Goal: Transaction & Acquisition: Book appointment/travel/reservation

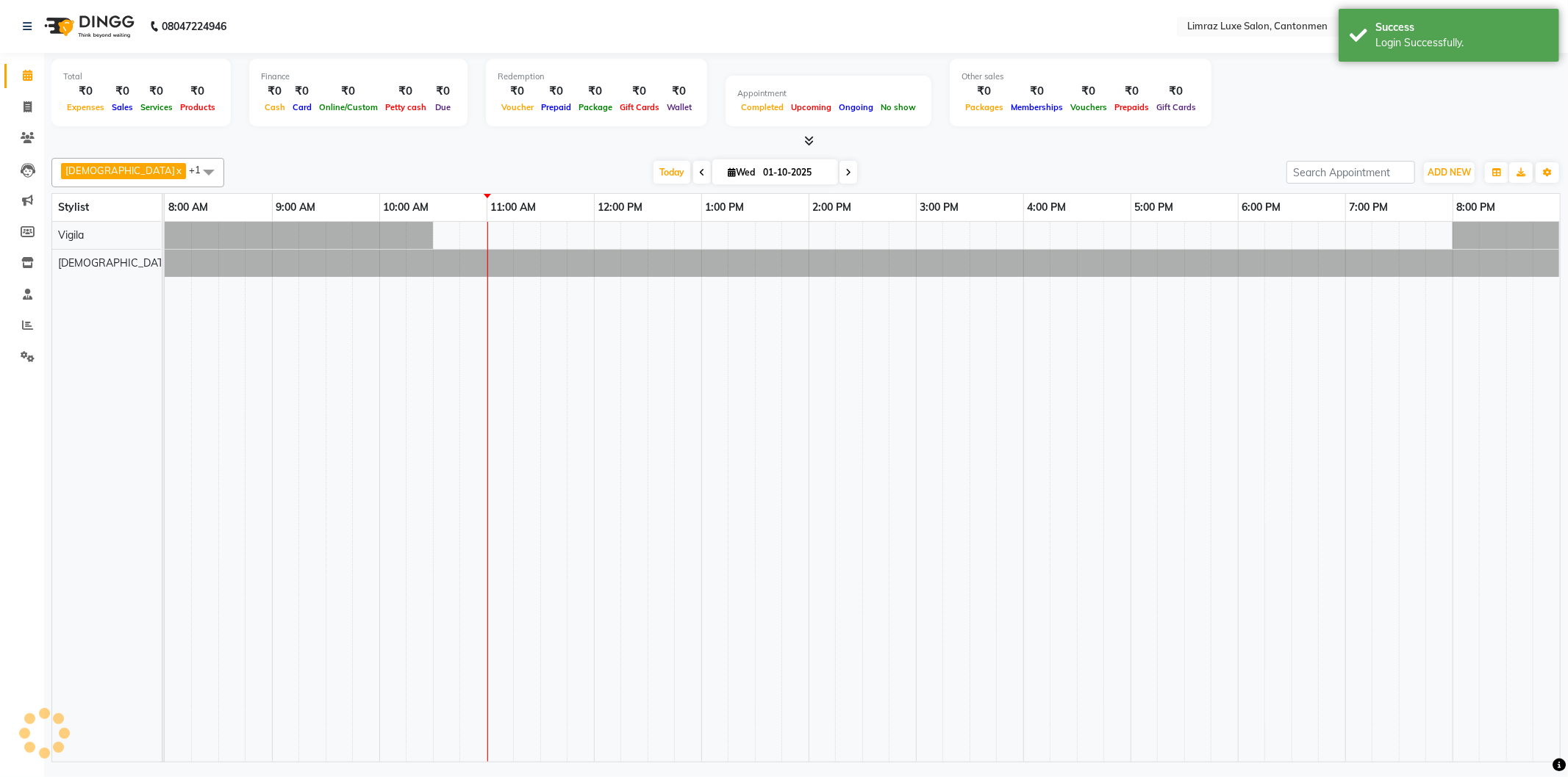
select select "en"
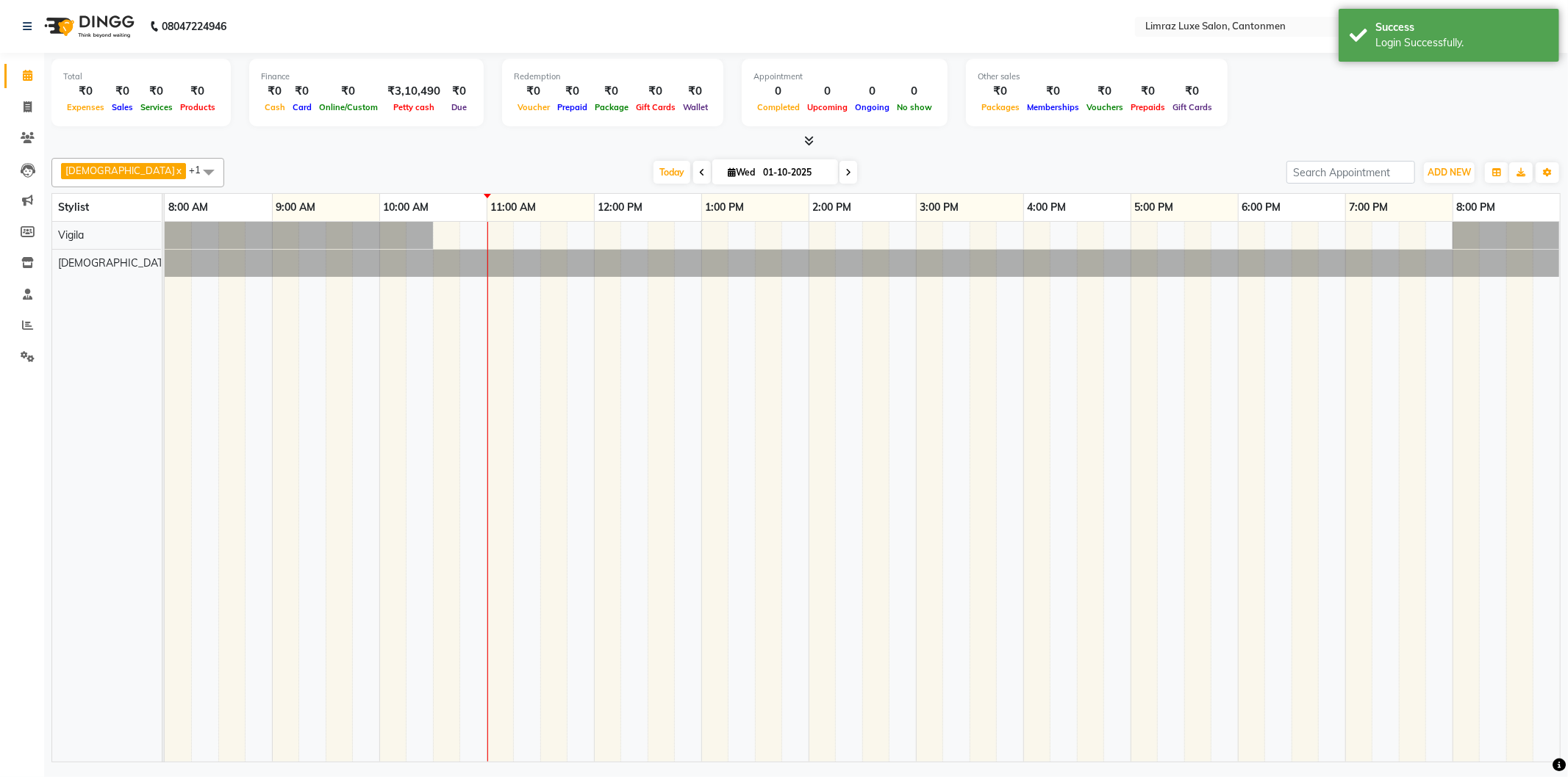
click at [194, 169] on span at bounding box center [209, 172] width 29 height 28
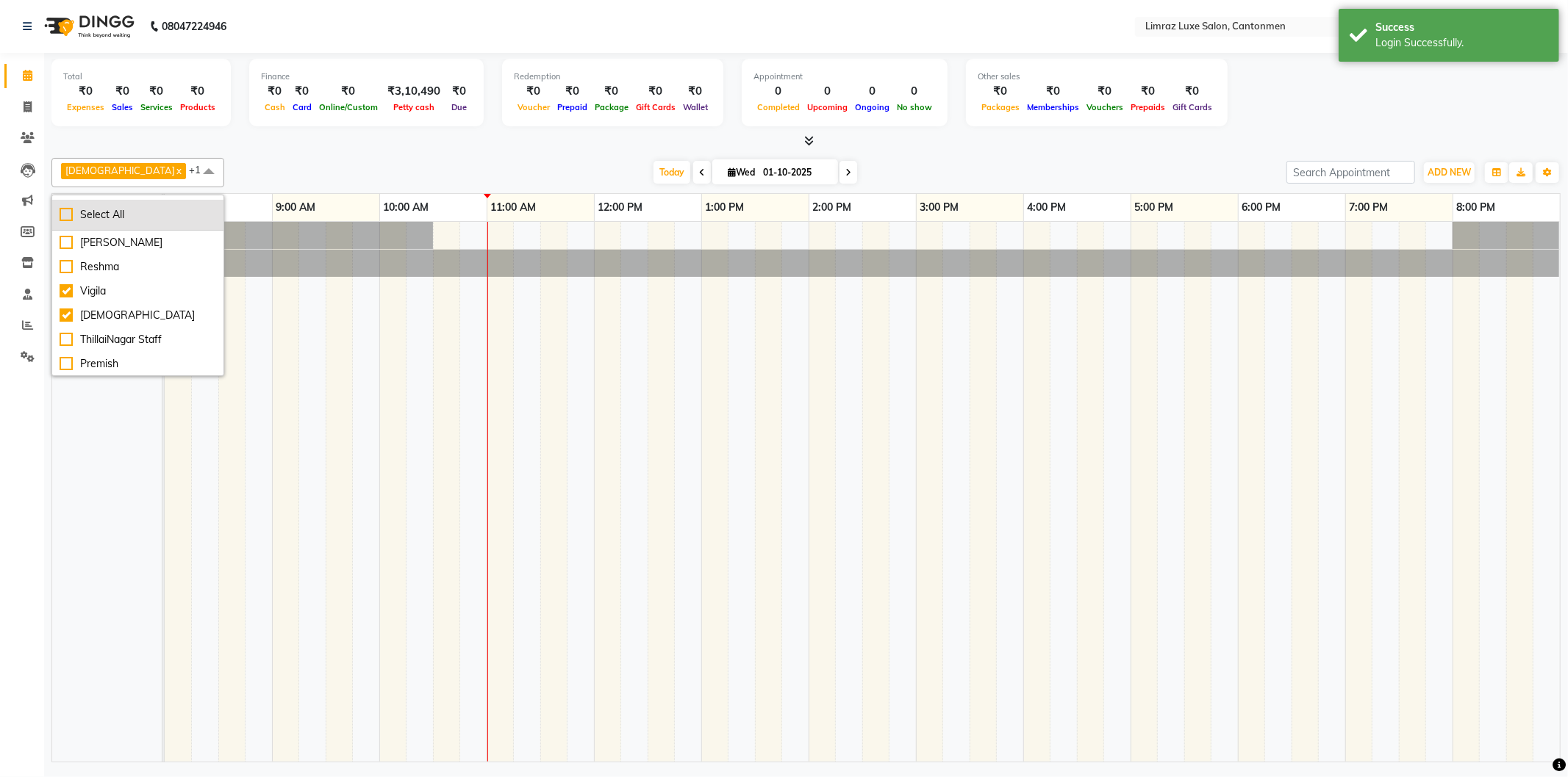
click at [114, 206] on li "Select All" at bounding box center [138, 215] width 171 height 31
checkbox input "true"
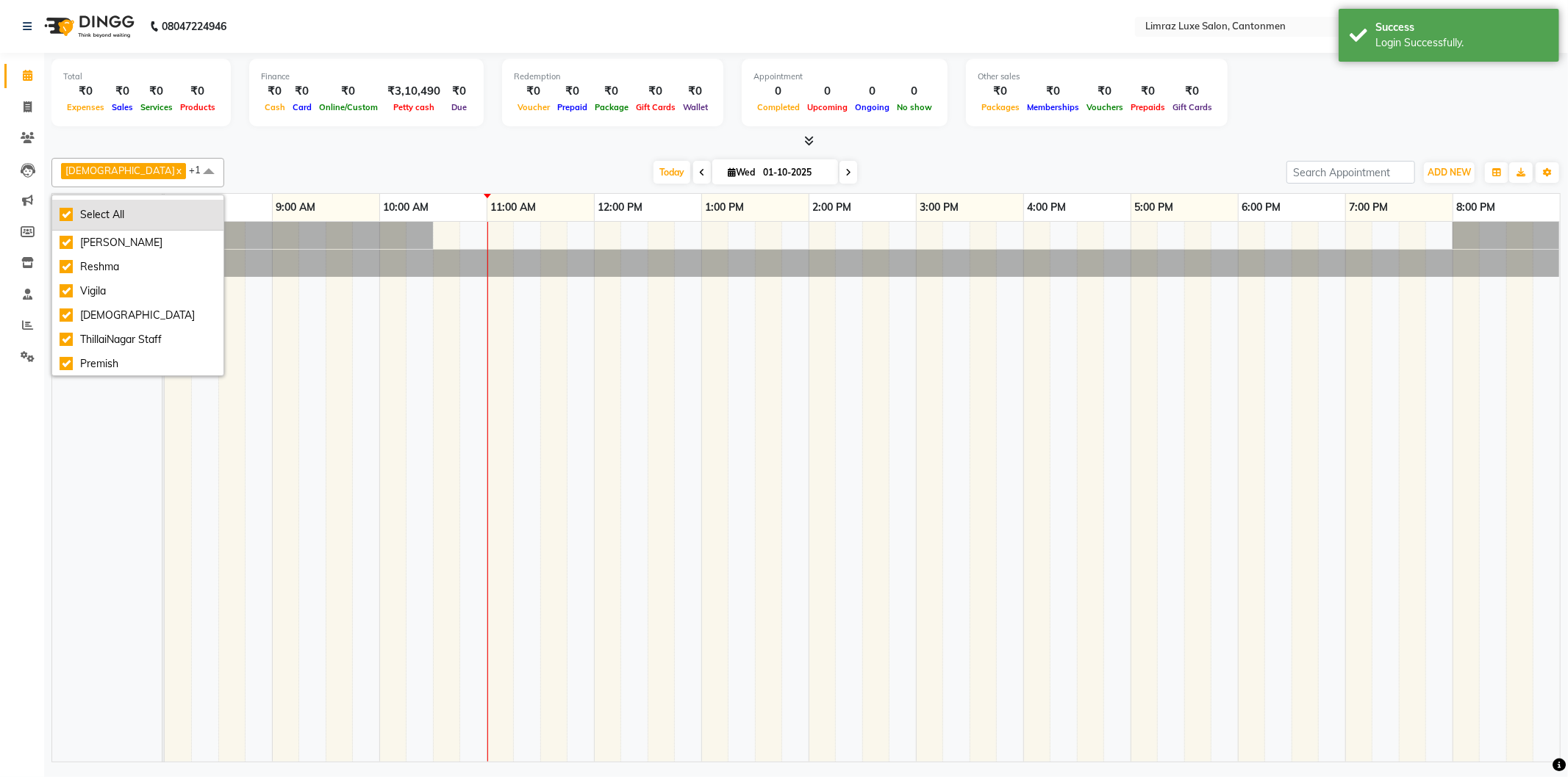
checkbox input "true"
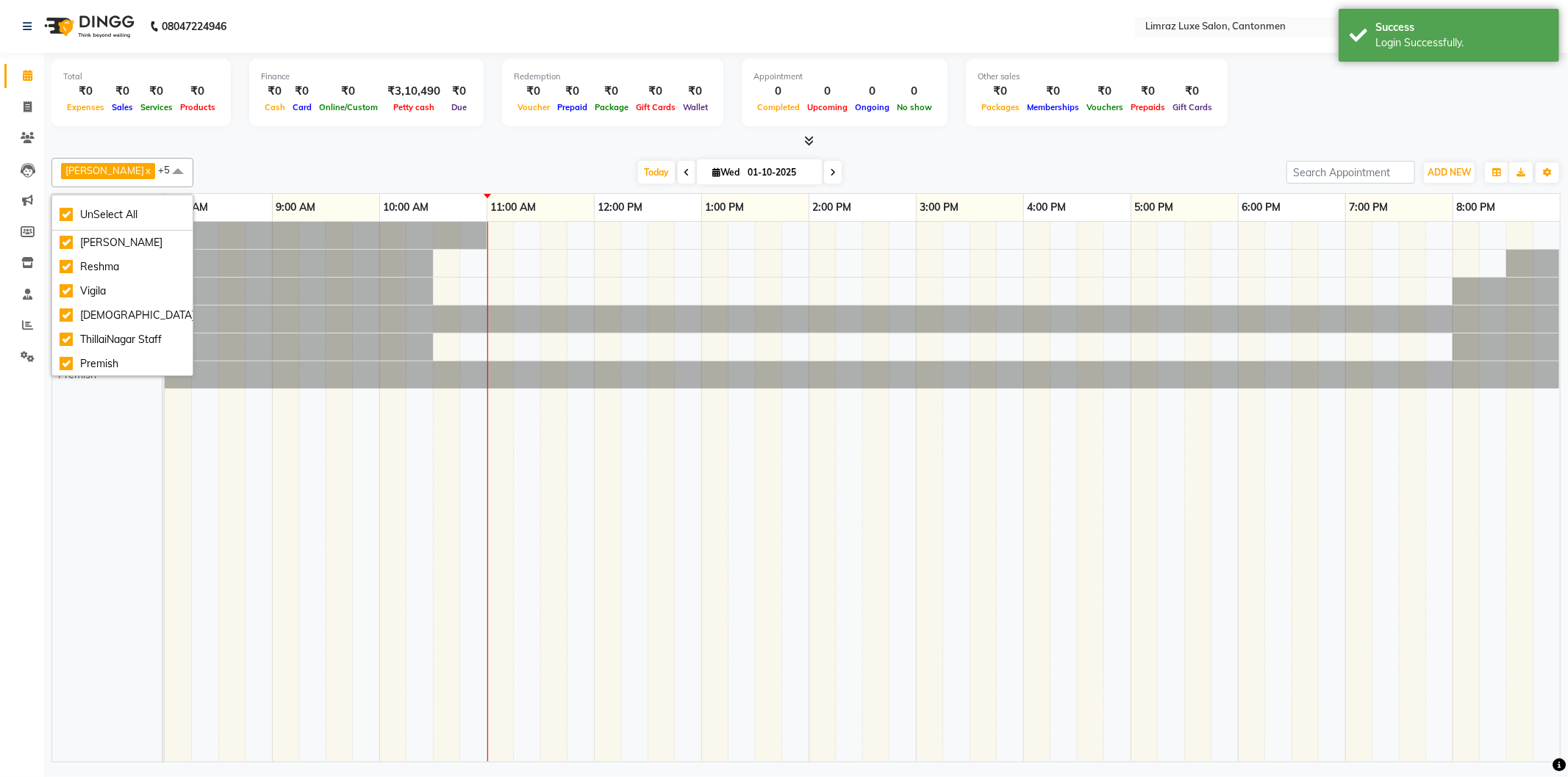
click at [296, 162] on div "[DATE] [DATE]" at bounding box center [739, 173] width 1078 height 22
click at [163, 167] on span at bounding box center [178, 172] width 29 height 28
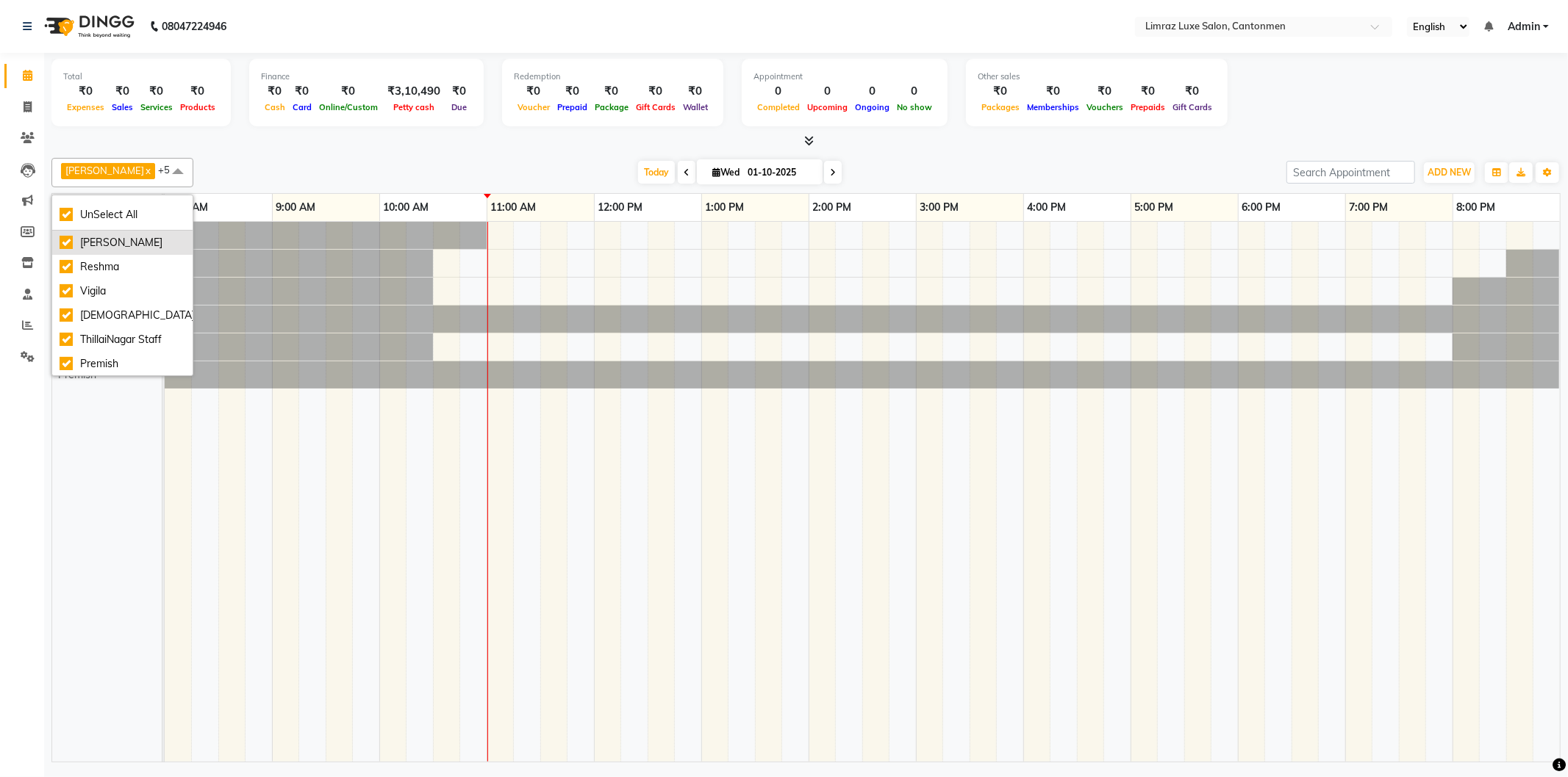
click at [90, 250] on div "[PERSON_NAME]" at bounding box center [122, 243] width 126 height 16
checkbox input "false"
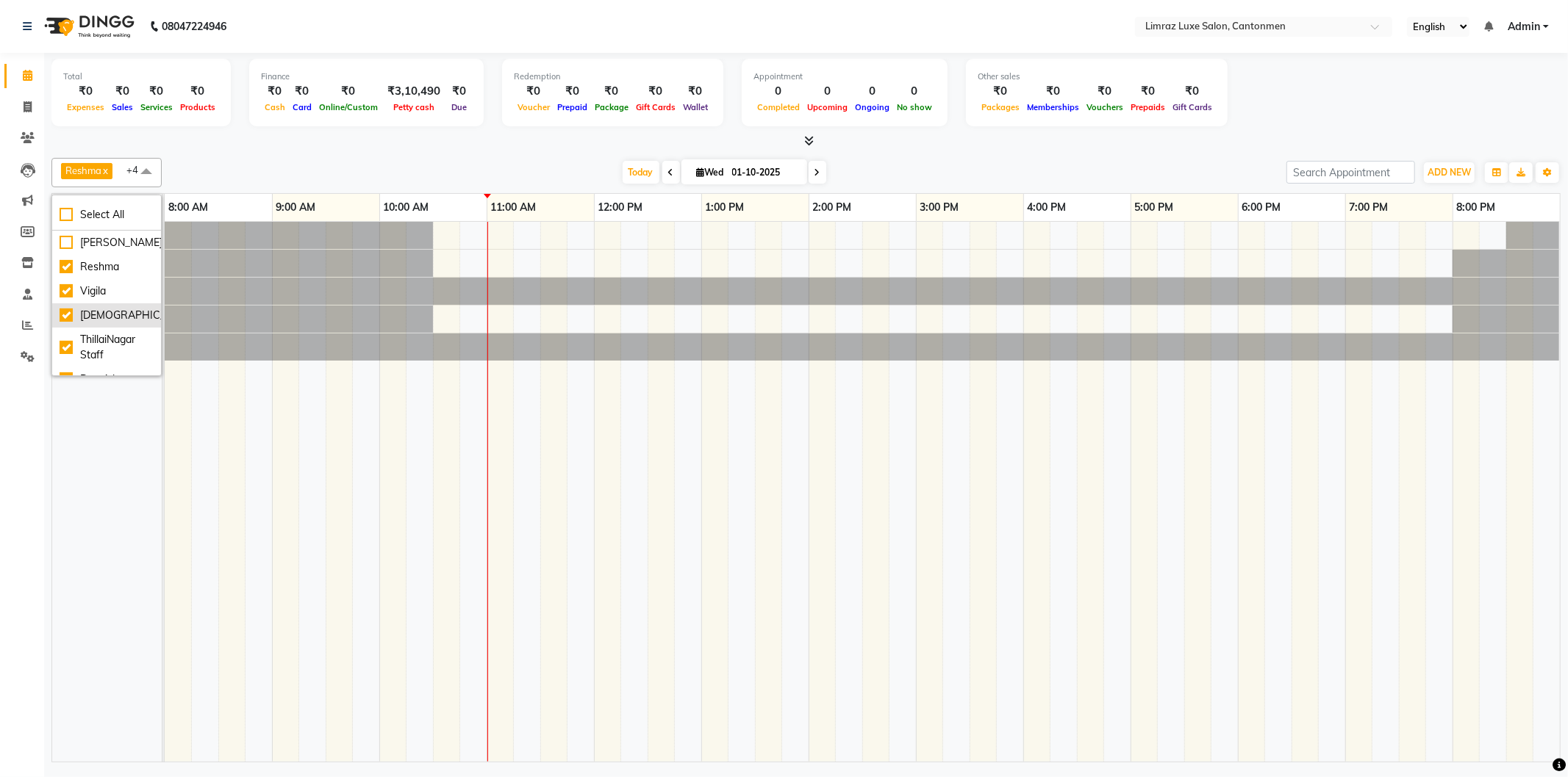
click at [108, 313] on div "[DEMOGRAPHIC_DATA]" at bounding box center [106, 315] width 94 height 16
checkbox input "false"
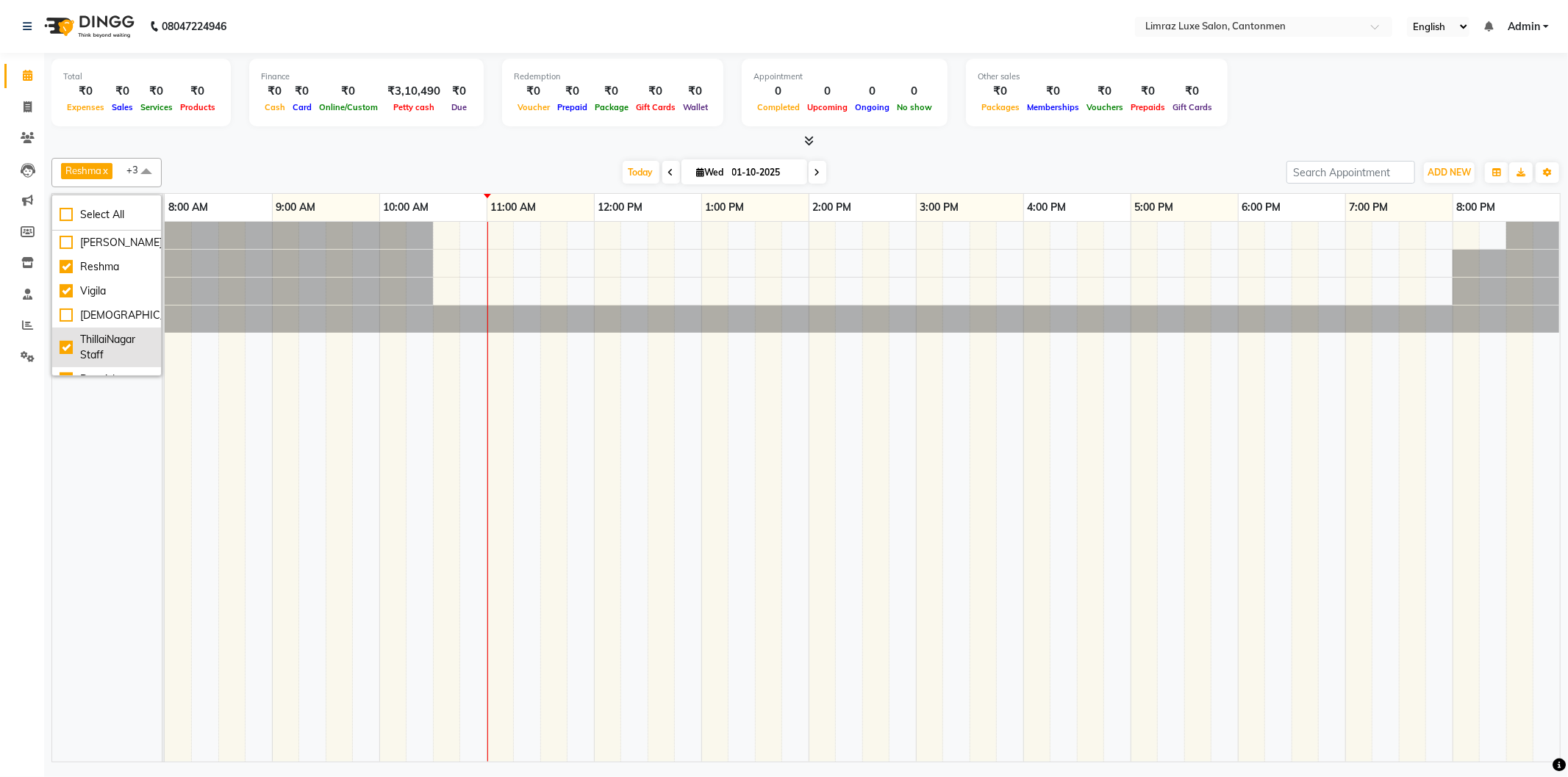
click at [99, 341] on div "ThillaiNagar Staff" at bounding box center [106, 347] width 94 height 31
checkbox input "false"
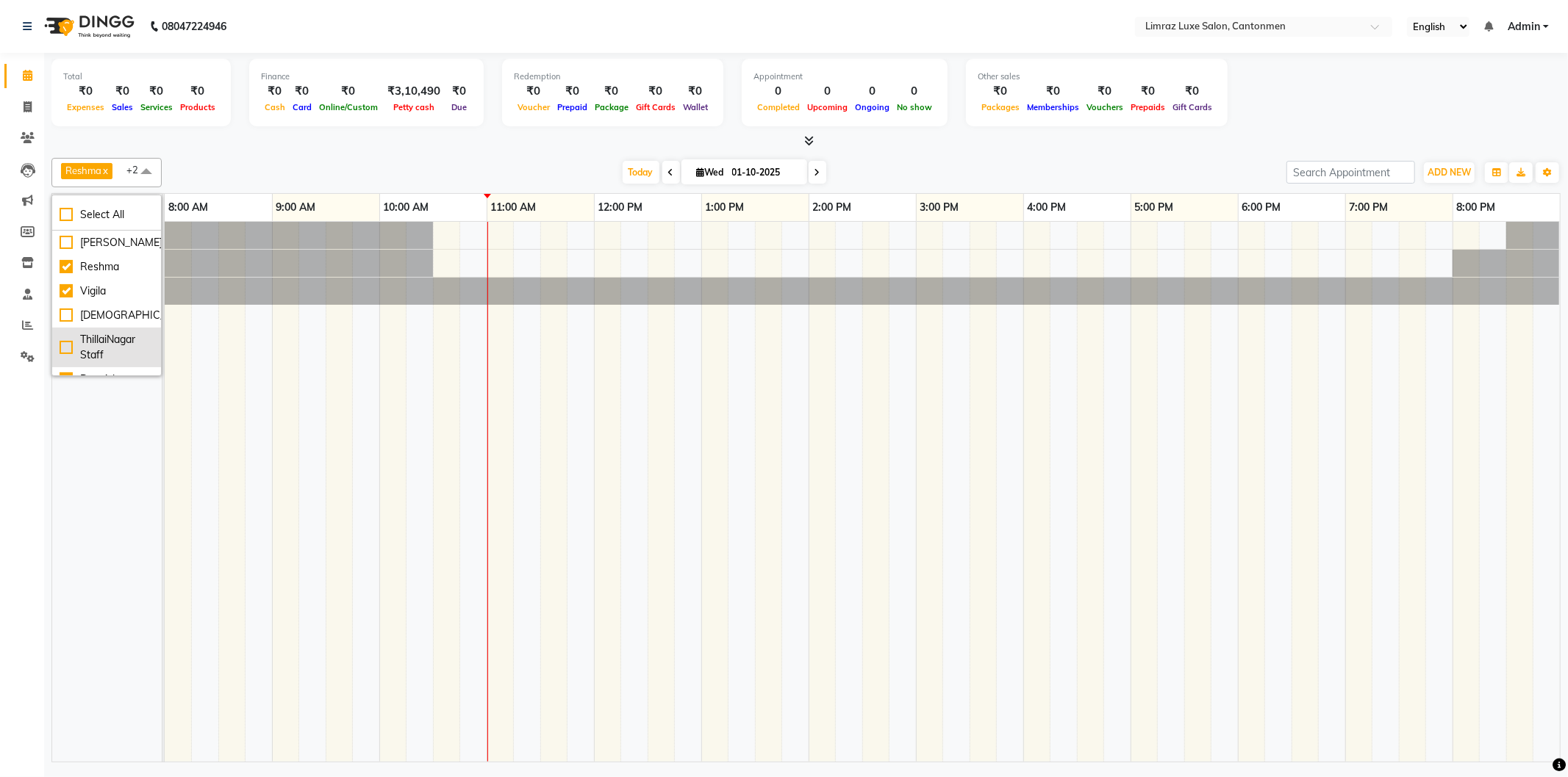
scroll to position [16, 0]
click at [83, 356] on li "Premish" at bounding box center [107, 364] width 109 height 24
checkbox input "false"
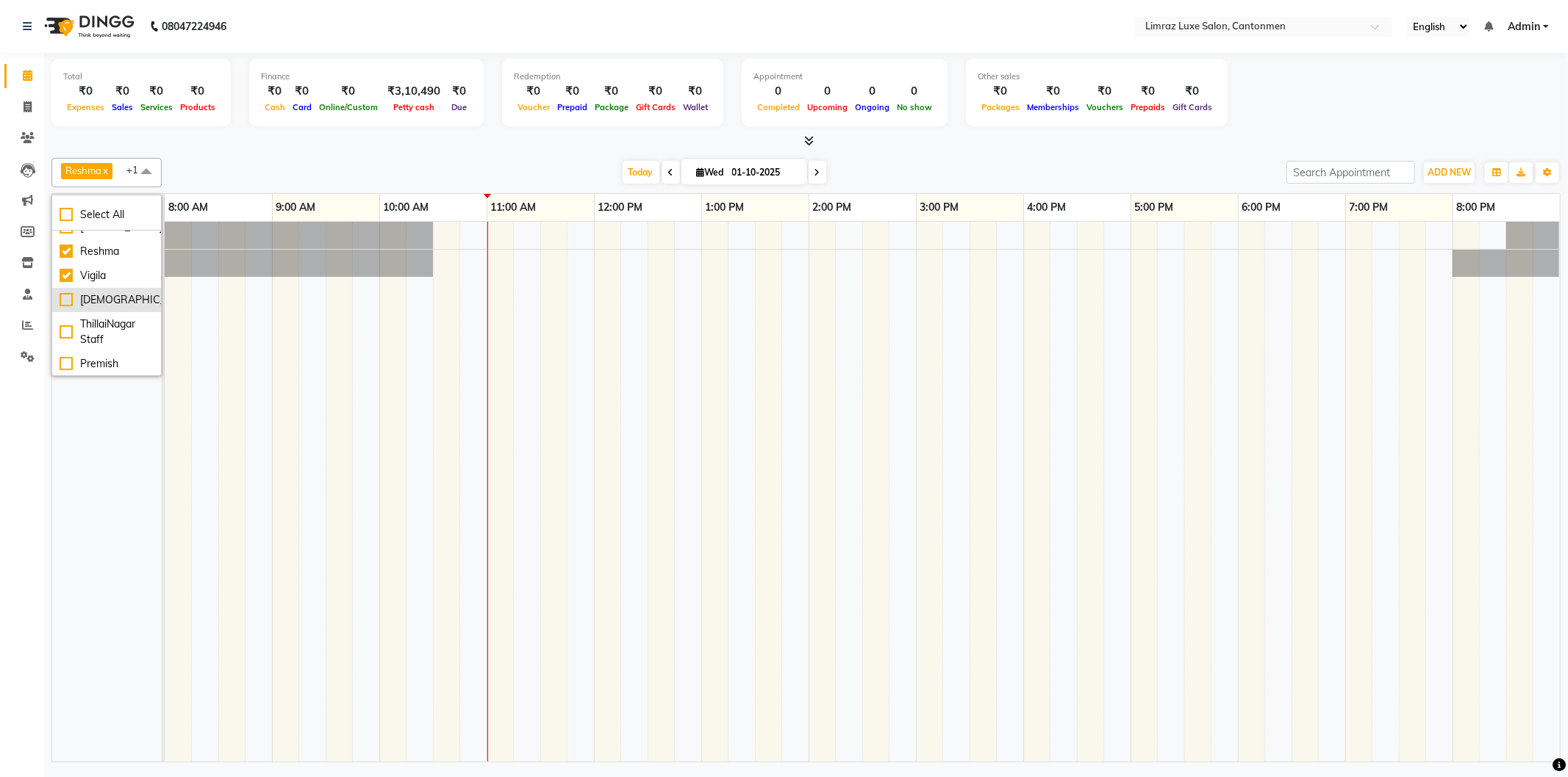
scroll to position [0, 0]
click at [309, 156] on div "Reshma x Vigila x +1 Select All [PERSON_NAME] Vigila Vijitha ThillaiNagar Staff…" at bounding box center [805, 457] width 1509 height 610
click at [147, 164] on span at bounding box center [147, 172] width 29 height 28
click at [200, 162] on div "[DATE] [DATE]" at bounding box center [724, 173] width 1110 height 22
click at [967, 167] on div "[DATE] [DATE]" at bounding box center [724, 173] width 1110 height 22
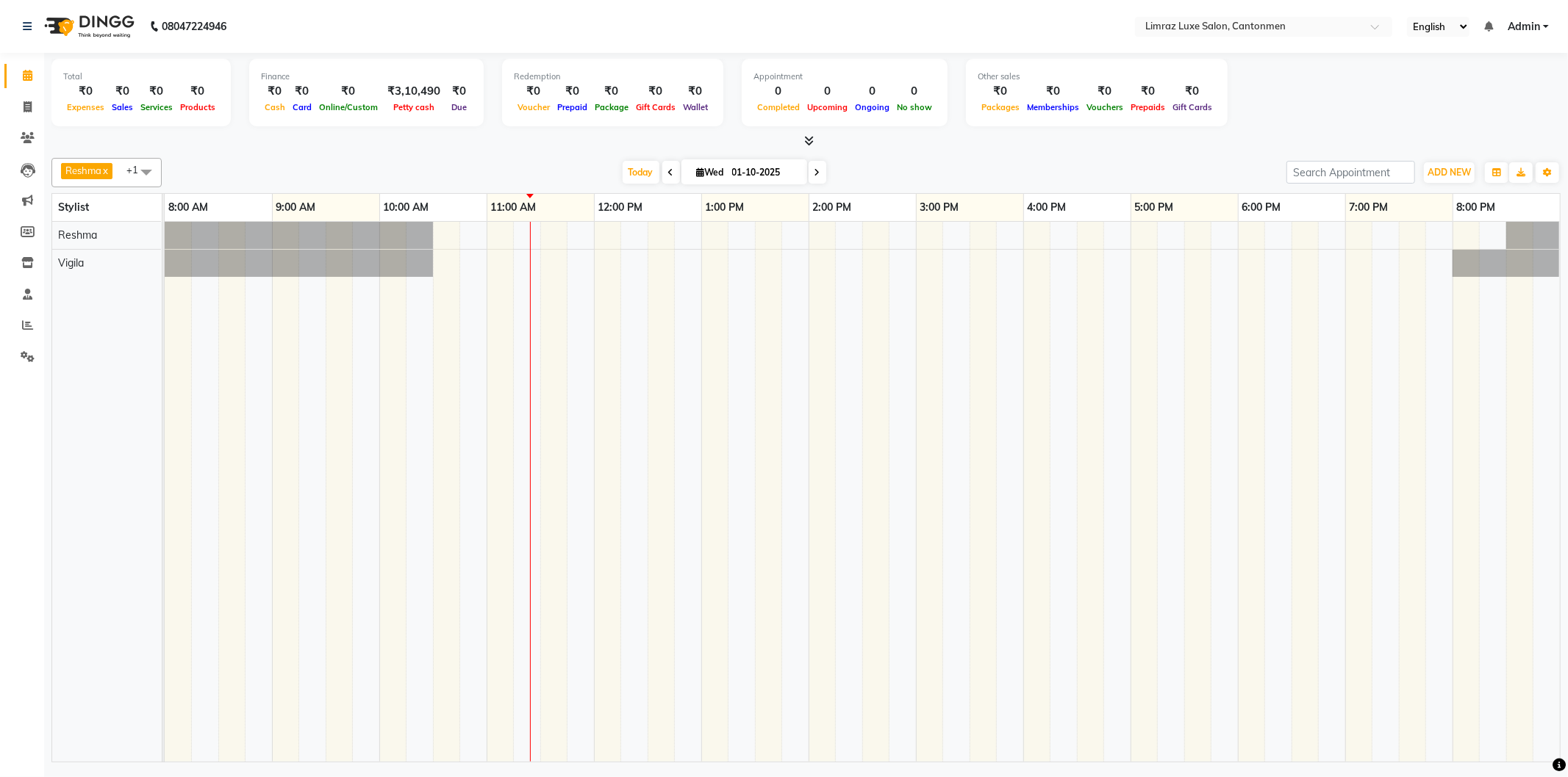
click at [814, 170] on icon at bounding box center [817, 172] width 6 height 9
type input "02-10-2025"
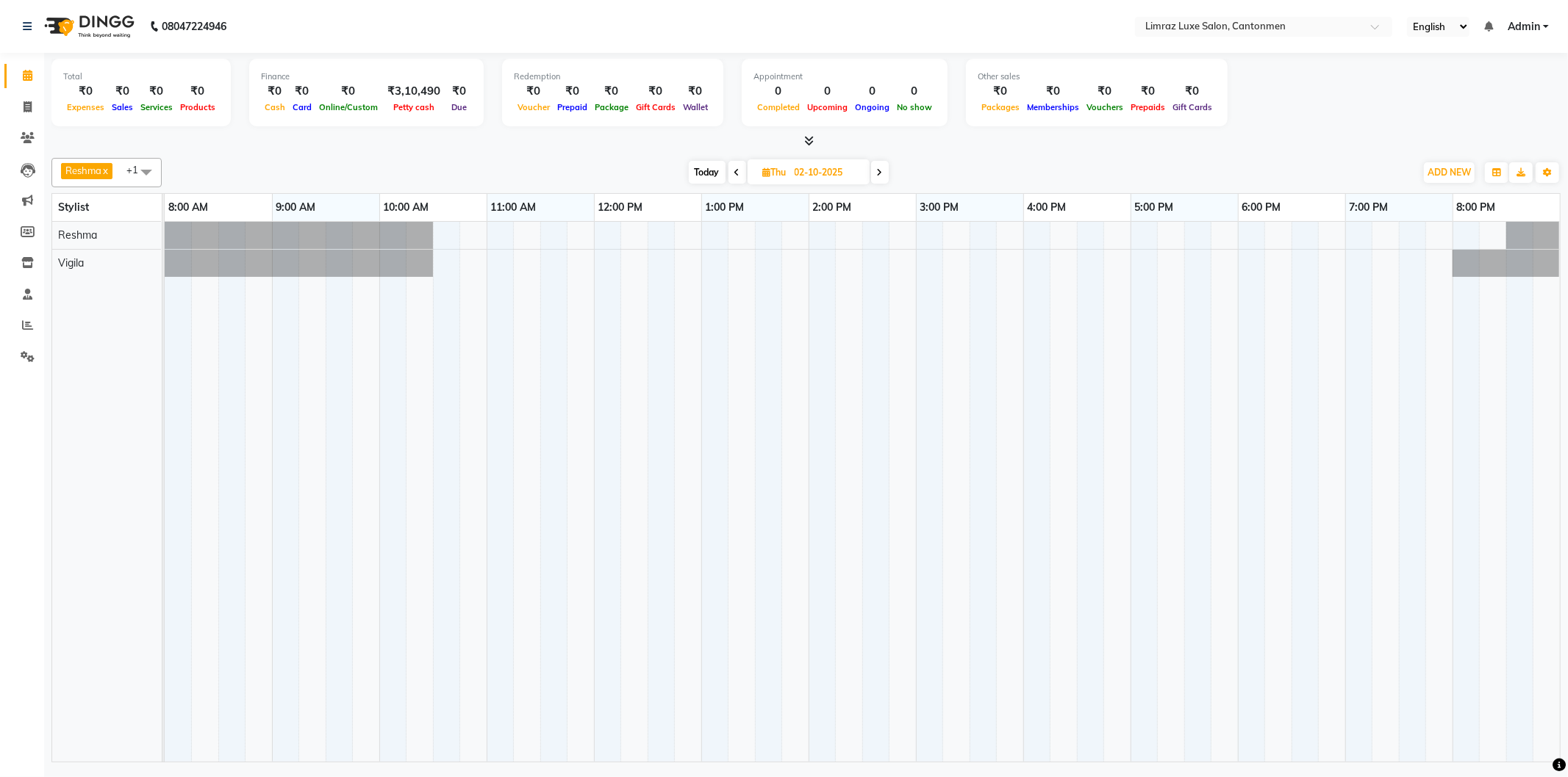
click at [152, 167] on span at bounding box center [147, 172] width 29 height 28
click at [114, 232] on li "[PERSON_NAME]" at bounding box center [107, 243] width 109 height 24
checkbox input "true"
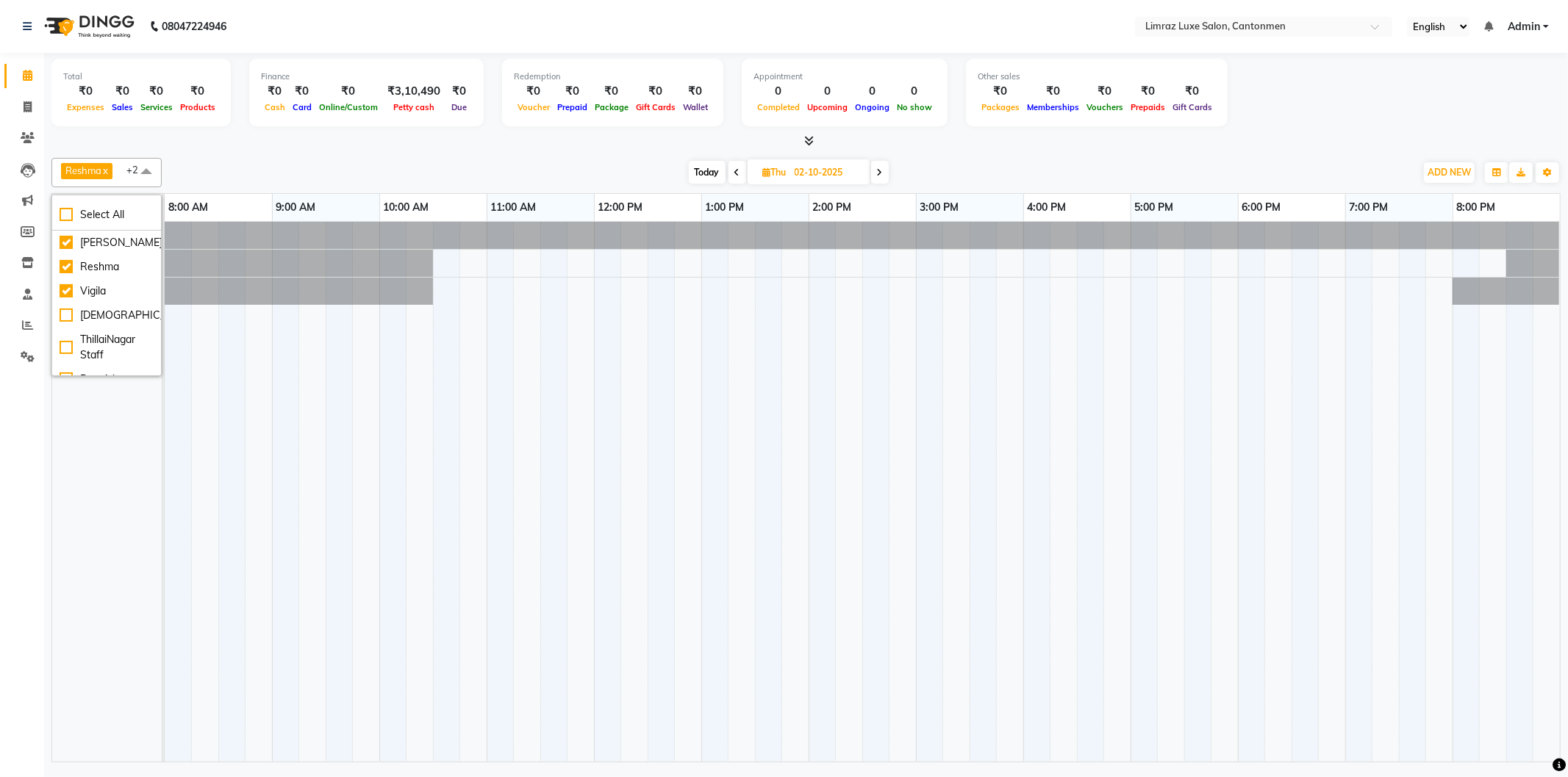
click at [165, 232] on div at bounding box center [165, 236] width 0 height 27
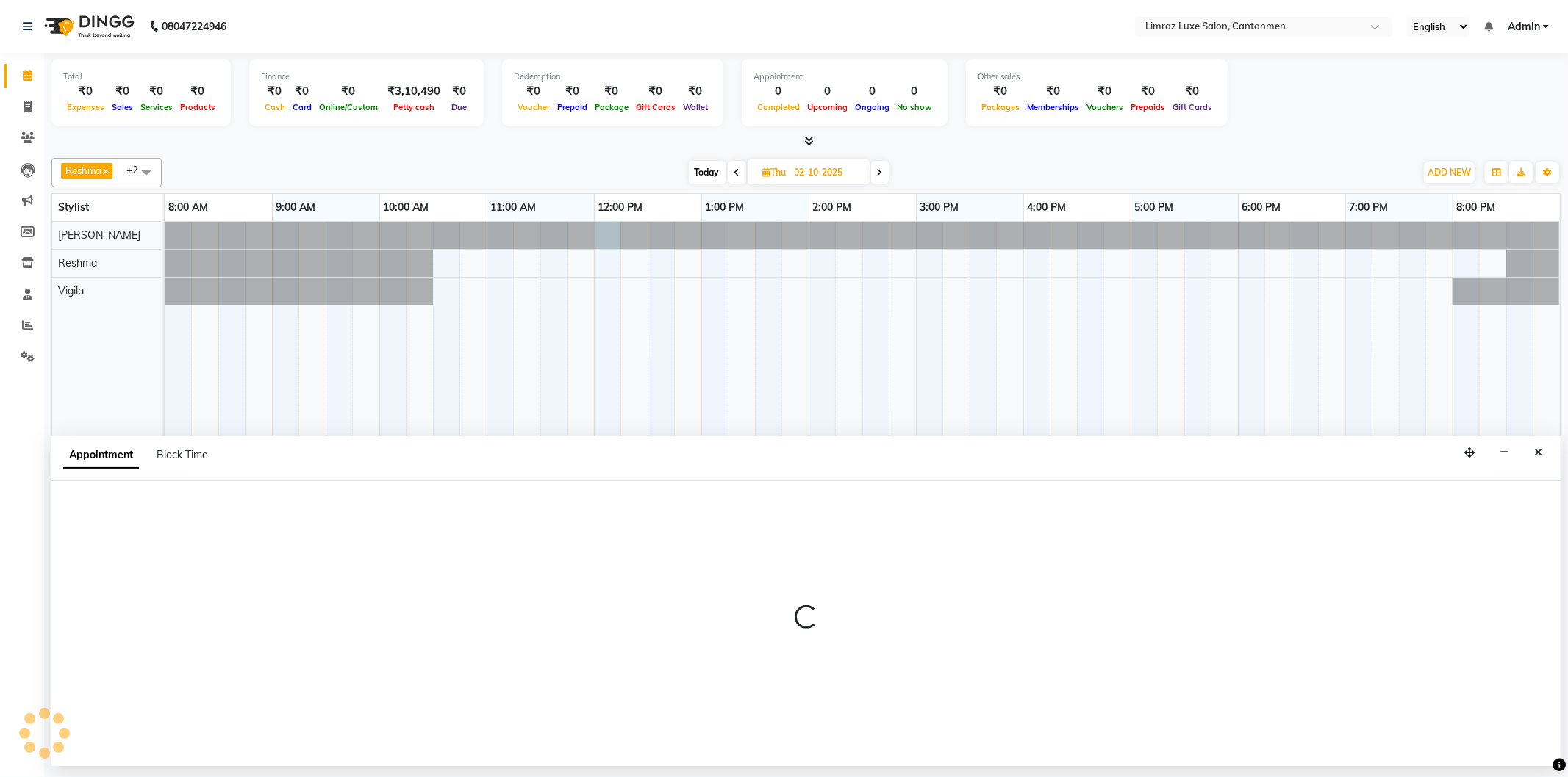
select select "90538"
select select "tentative"
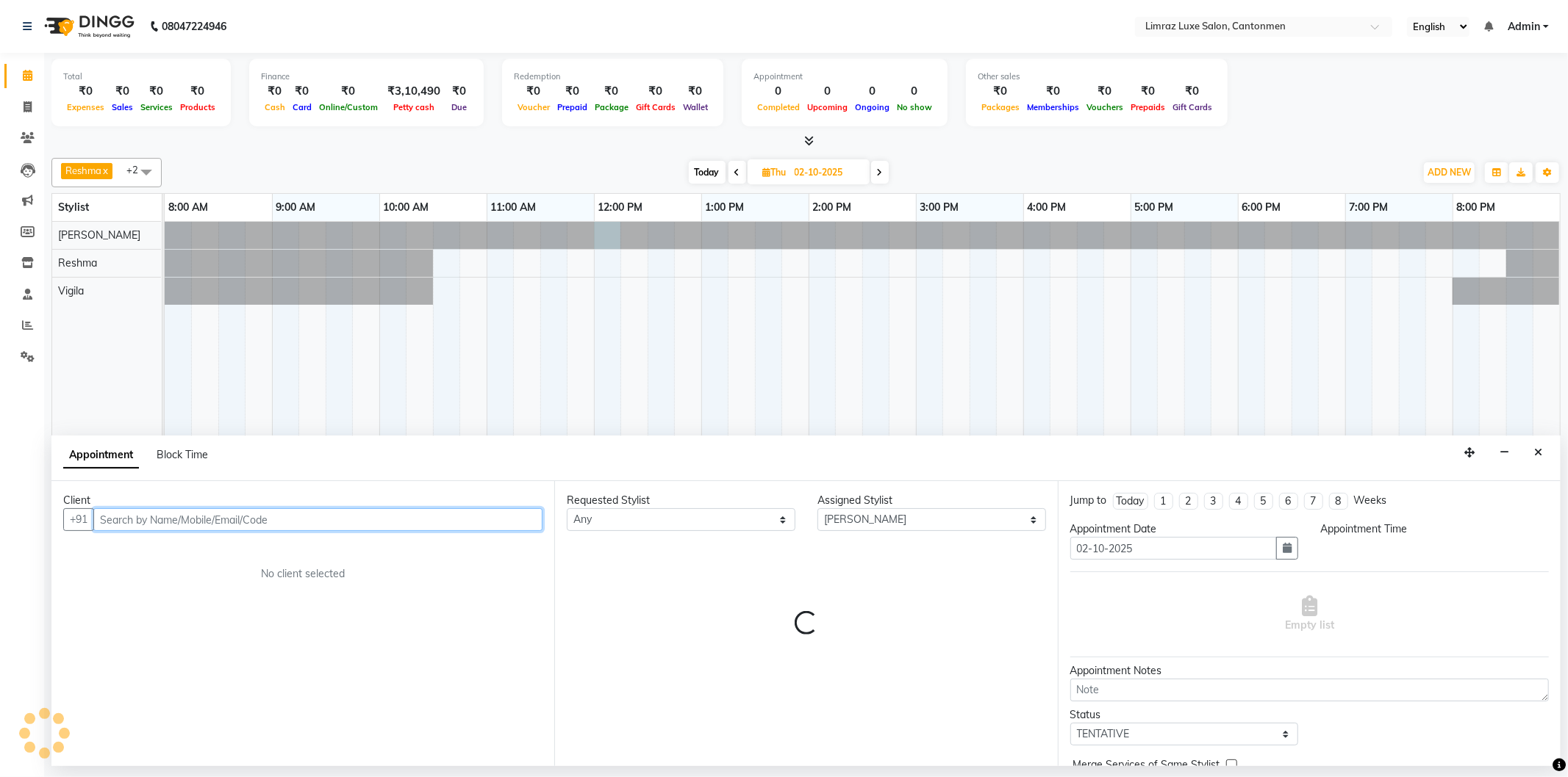
select select "720"
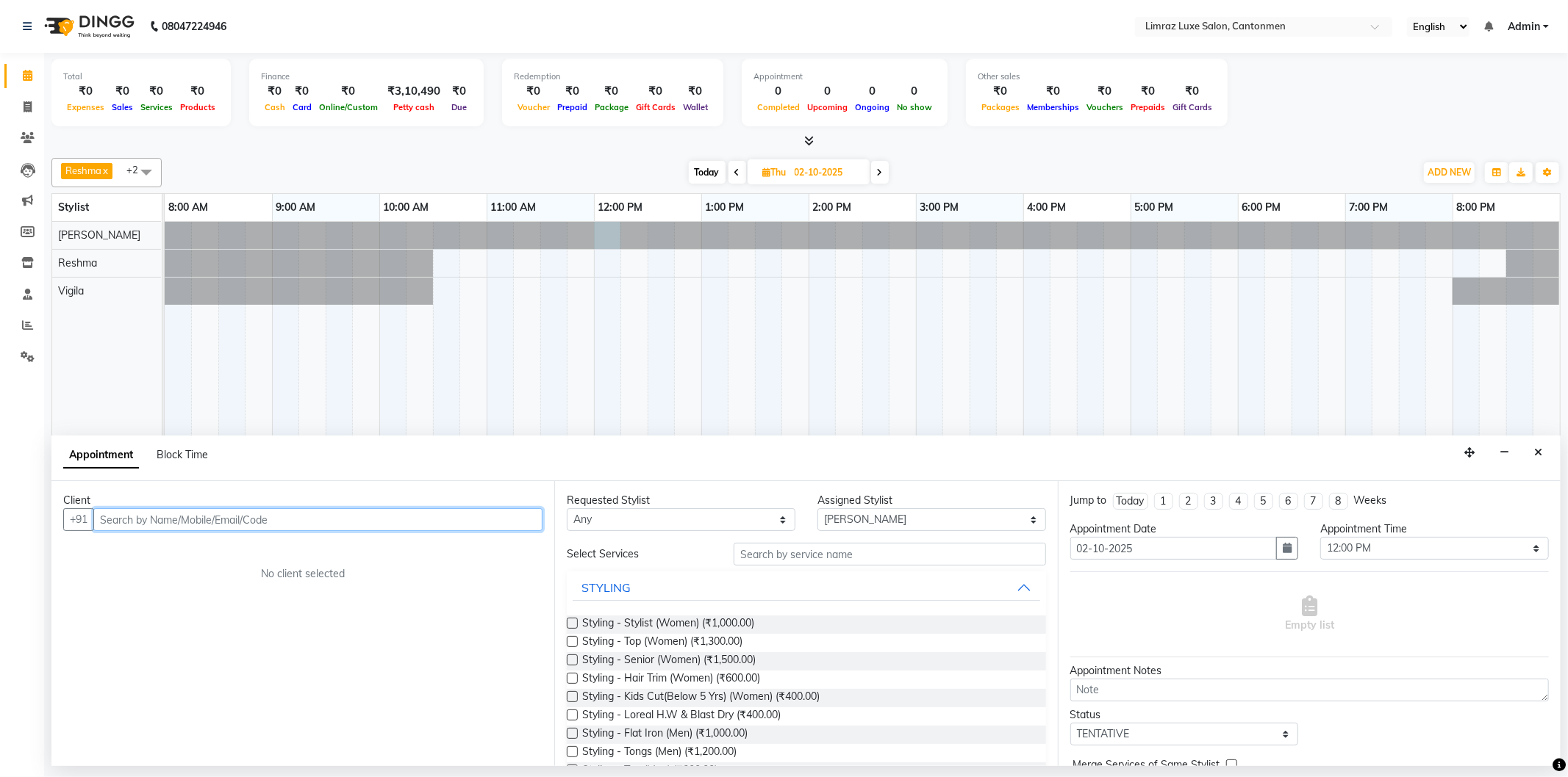
click at [197, 514] on input "text" at bounding box center [317, 519] width 449 height 22
click at [186, 516] on input "text" at bounding box center [317, 519] width 449 height 22
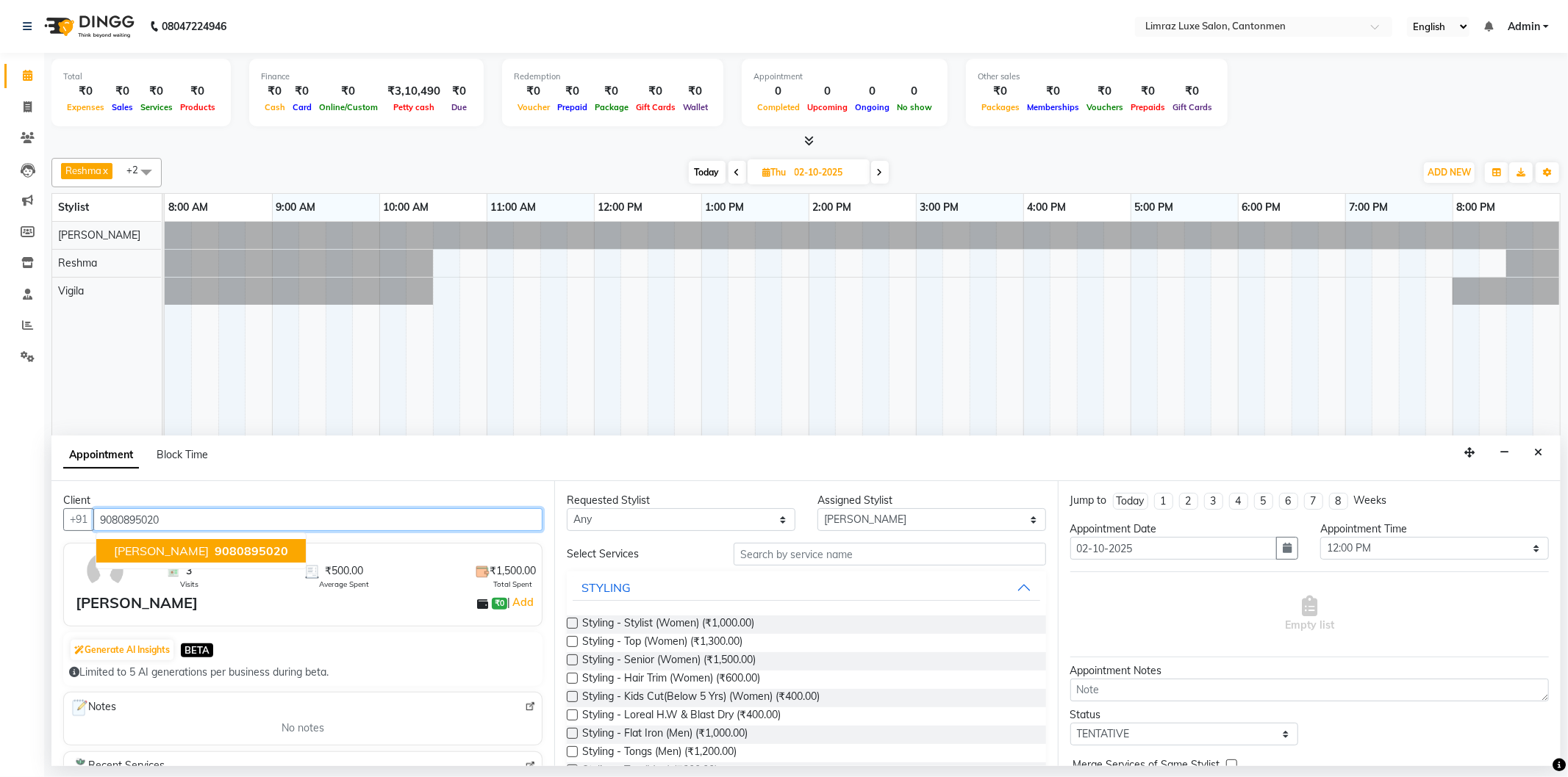
click at [214, 556] on span "9080895020" at bounding box center [251, 550] width 74 height 15
type input "9080895020"
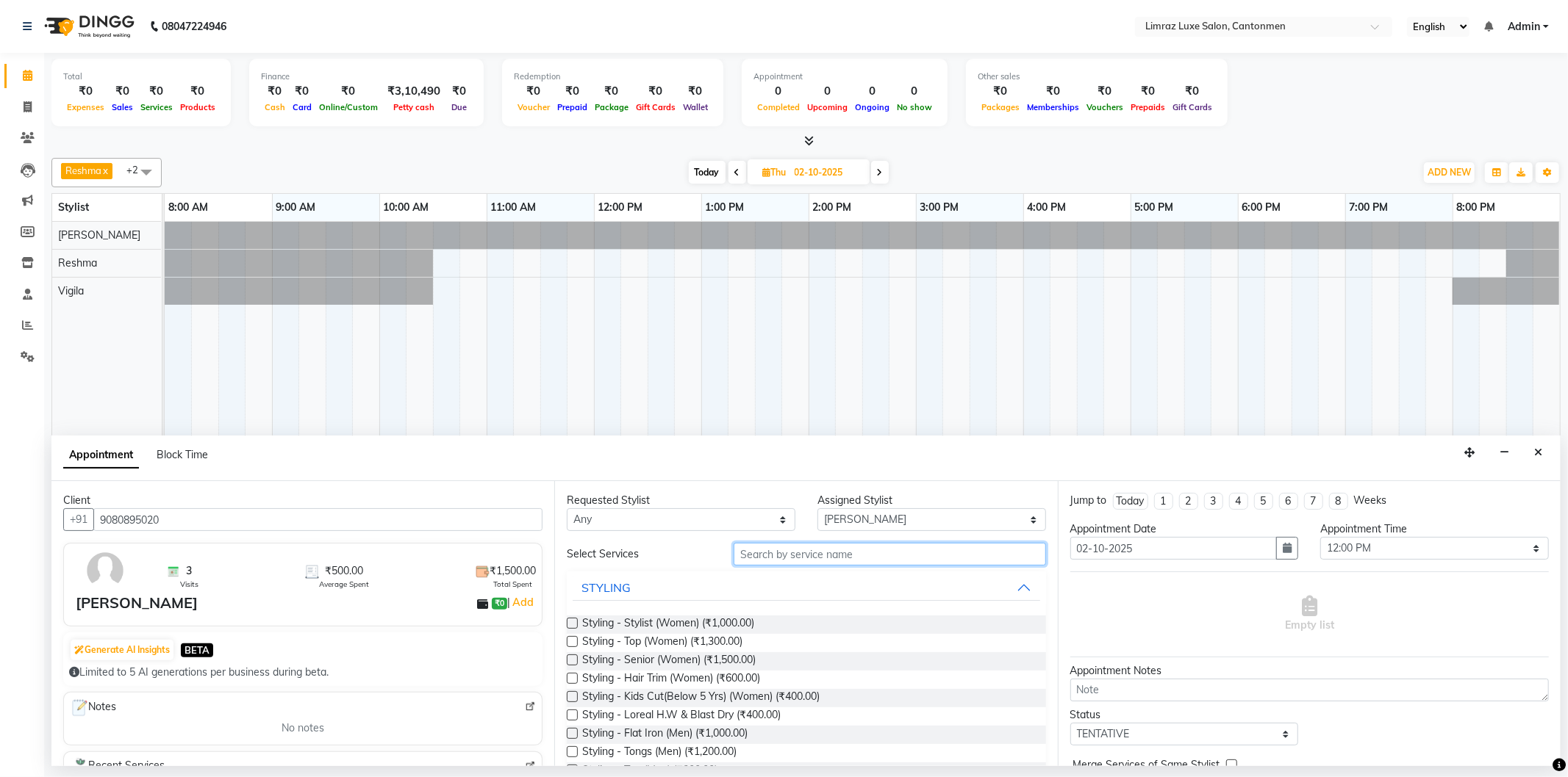
drag, startPoint x: 811, startPoint y: 542, endPoint x: 820, endPoint y: 552, distance: 13.5
click at [812, 544] on input "text" at bounding box center [889, 554] width 311 height 22
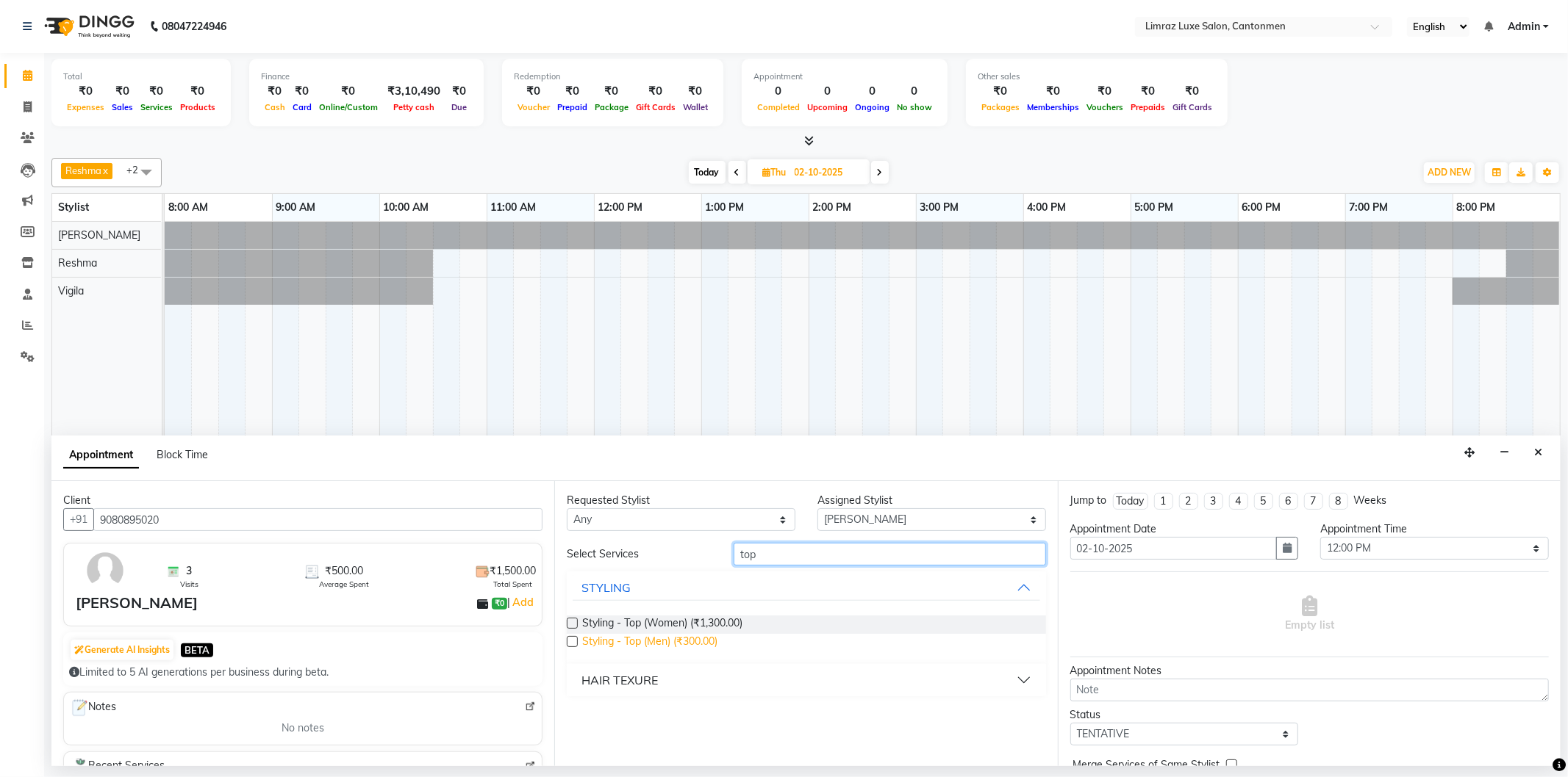
type input "top"
click at [649, 642] on span "Styling - Top (Men) (₹300.00)" at bounding box center [649, 643] width 135 height 18
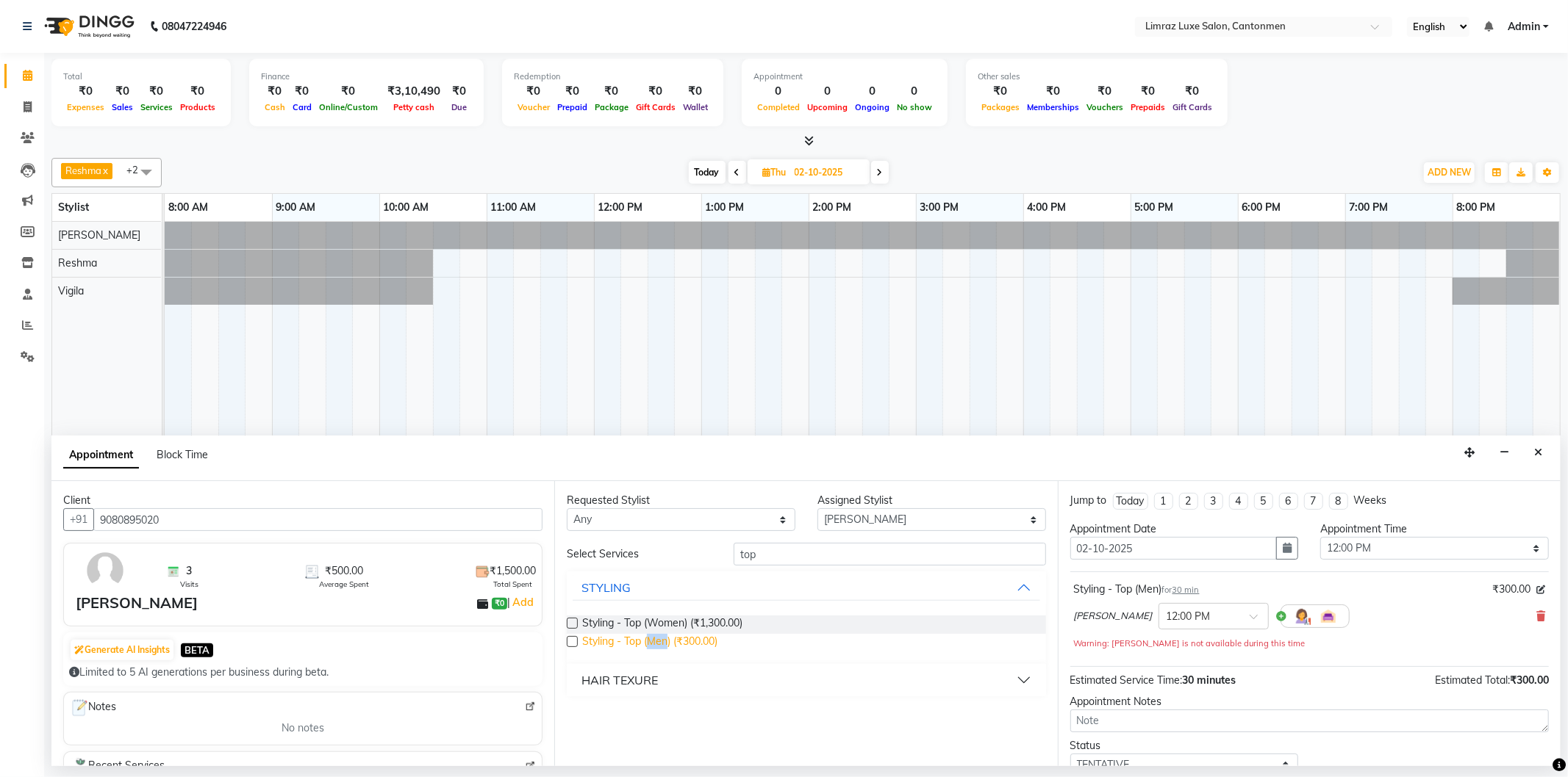
click at [649, 642] on span "Styling - Top (Men) (₹300.00)" at bounding box center [649, 643] width 135 height 18
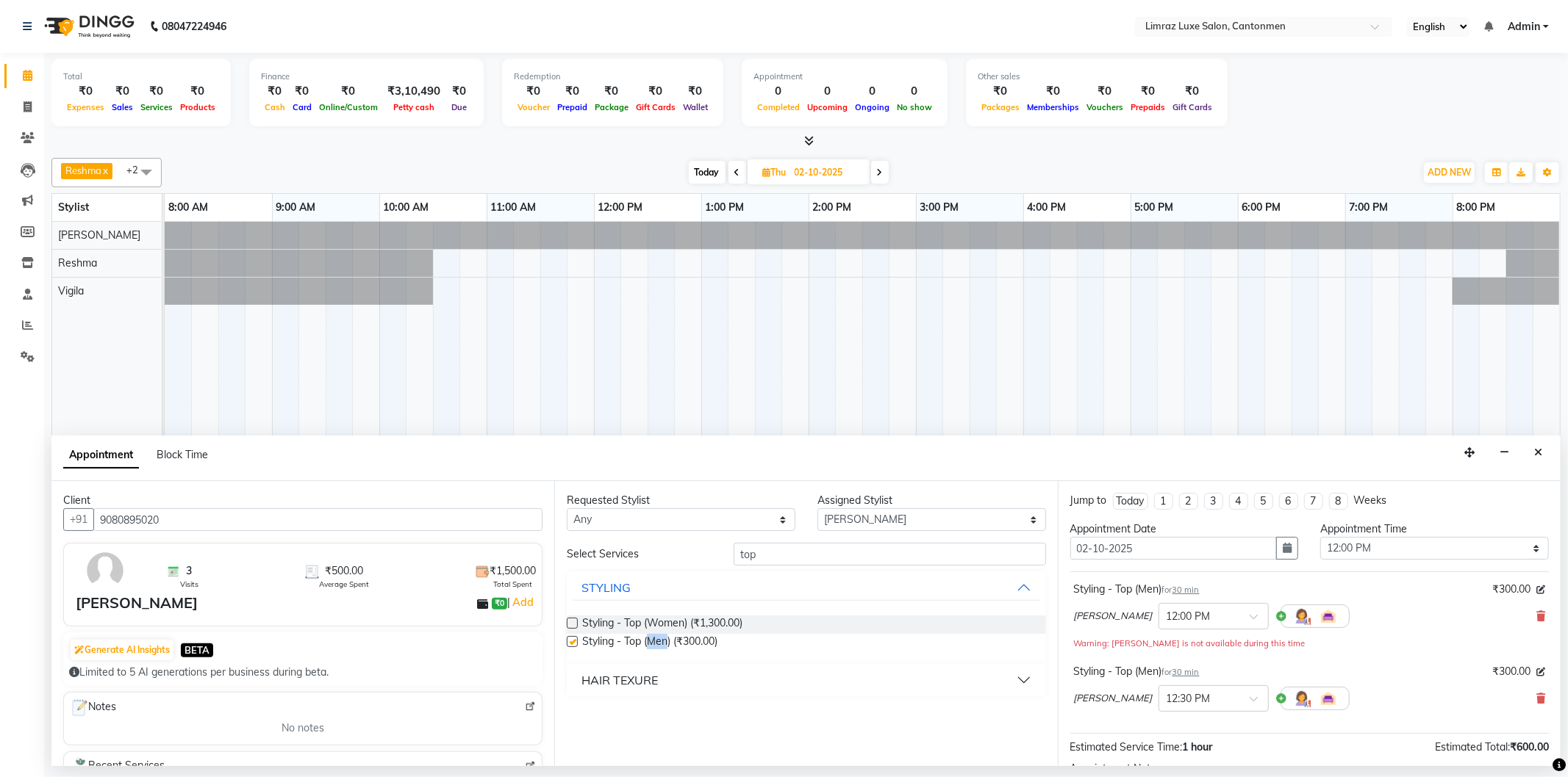
checkbox input "false"
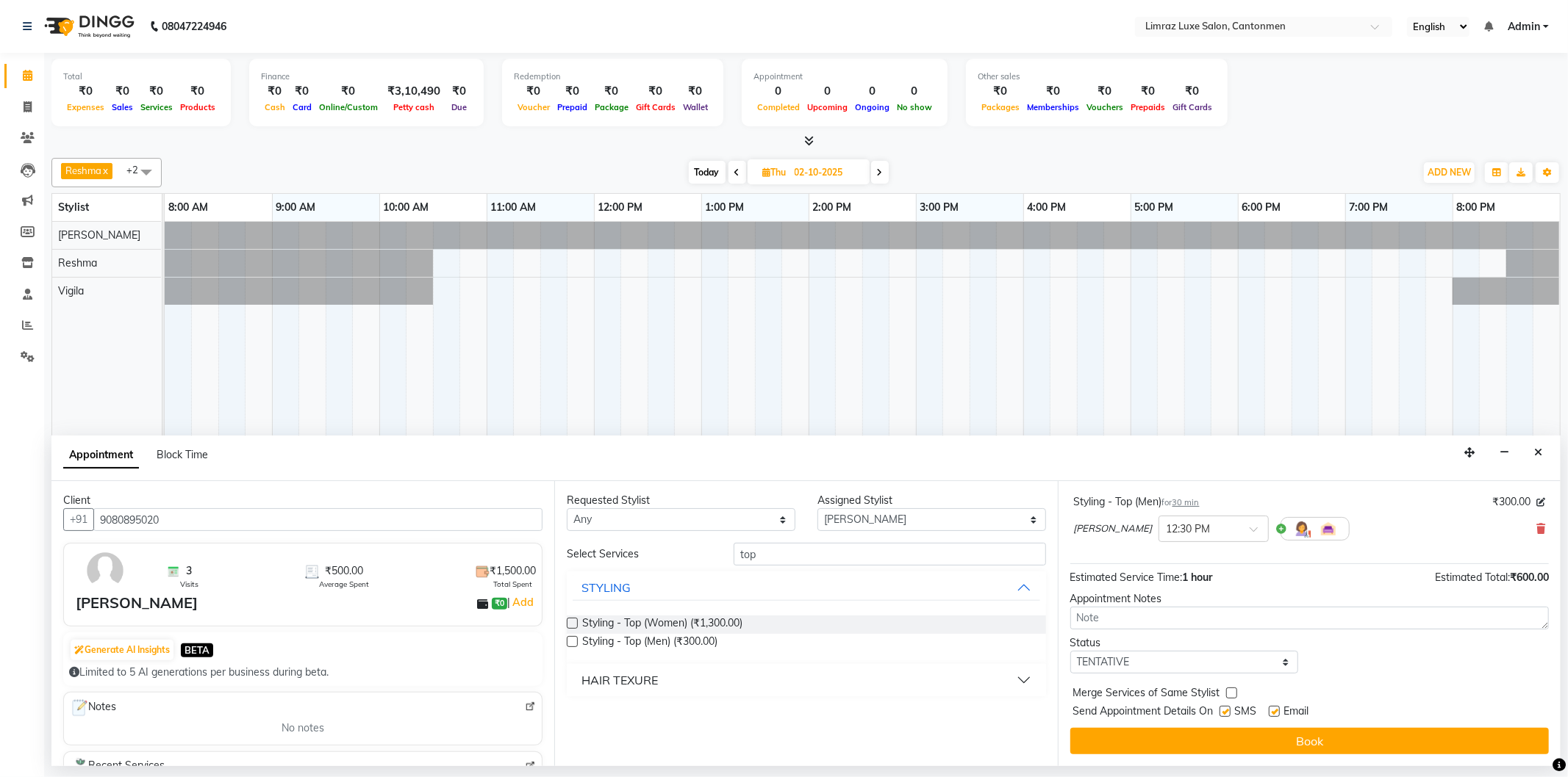
drag, startPoint x: 1231, startPoint y: 713, endPoint x: 1260, endPoint y: 707, distance: 29.6
click at [1230, 713] on label at bounding box center [1225, 711] width 11 height 11
click at [1228, 713] on input "checkbox" at bounding box center [1225, 713] width 10 height 10
checkbox input "false"
click at [1275, 707] on label at bounding box center [1273, 711] width 11 height 11
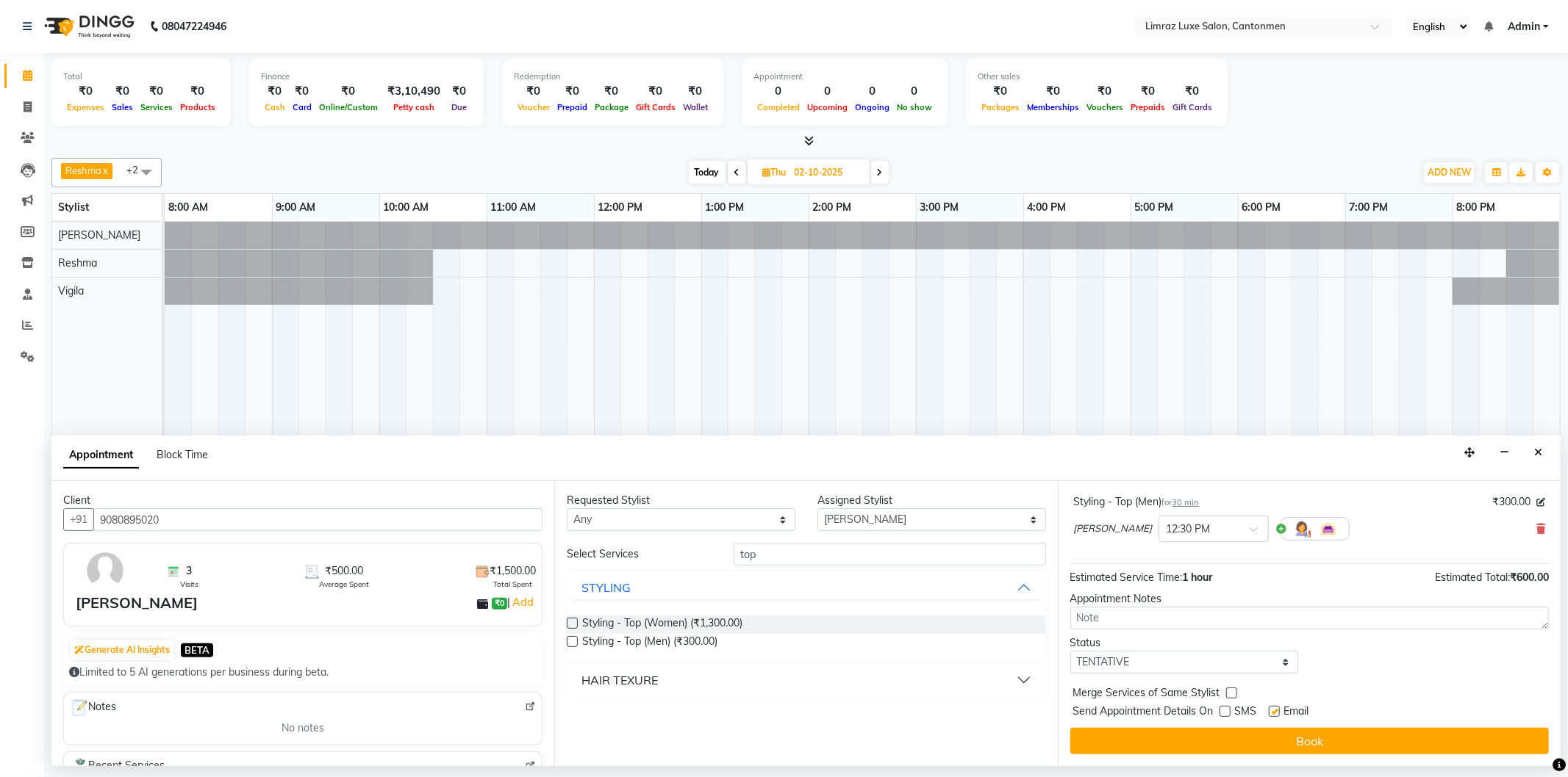
click at [1275, 708] on input "checkbox" at bounding box center [1273, 713] width 10 height 10
checkbox input "false"
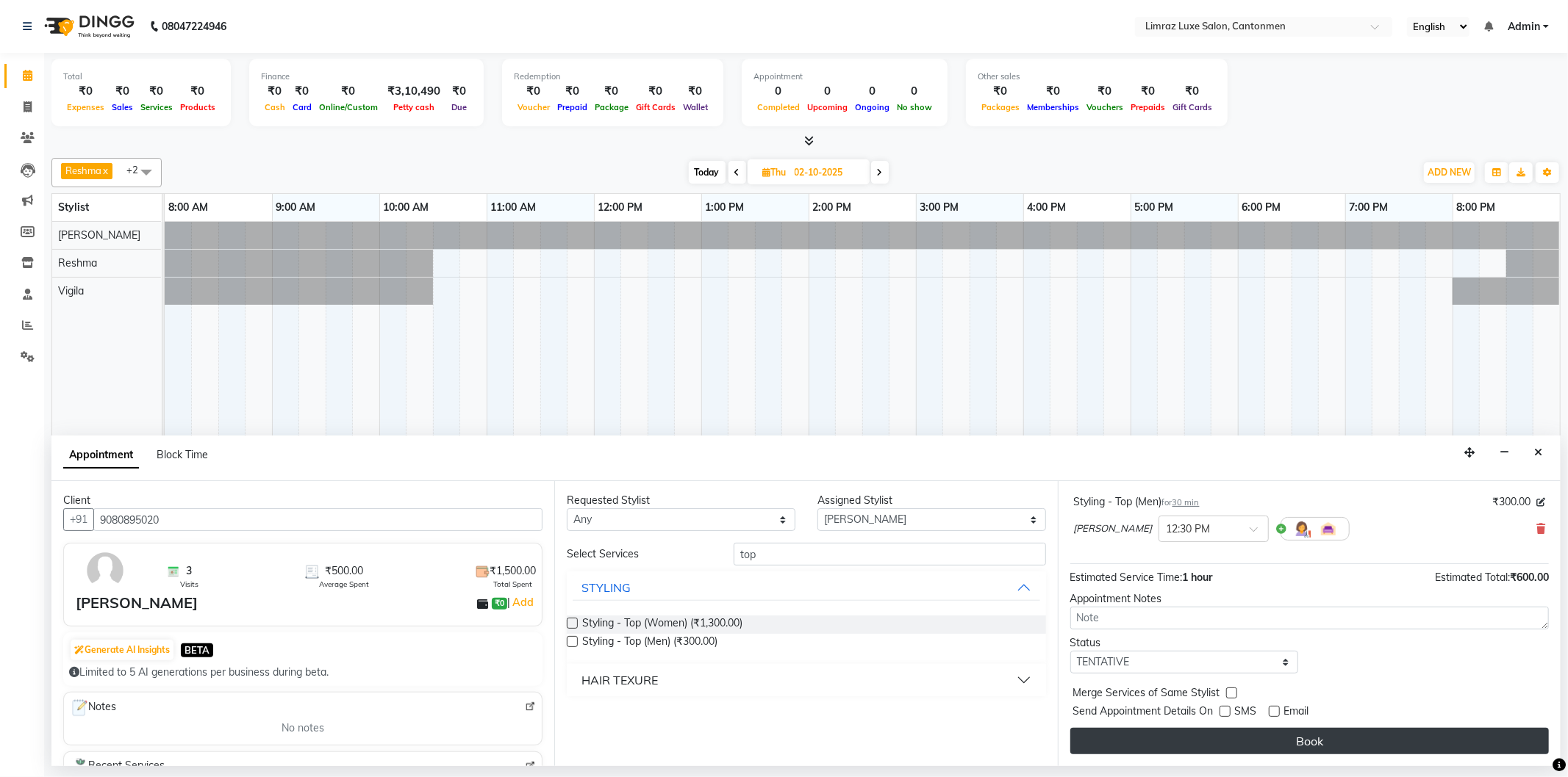
click at [1292, 734] on button "Book" at bounding box center [1309, 741] width 478 height 26
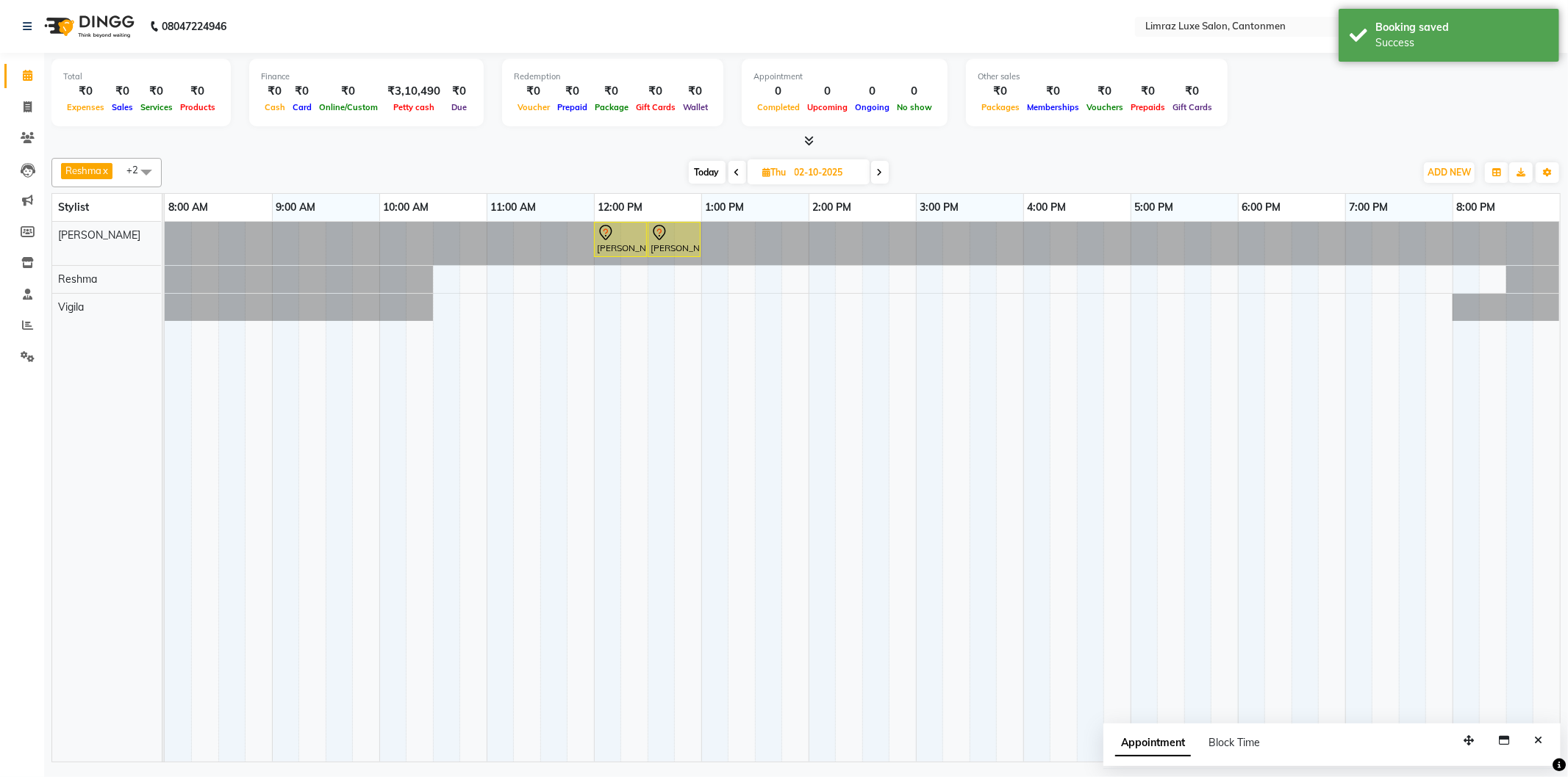
click at [723, 175] on span "Today" at bounding box center [707, 172] width 37 height 22
type input "01-10-2025"
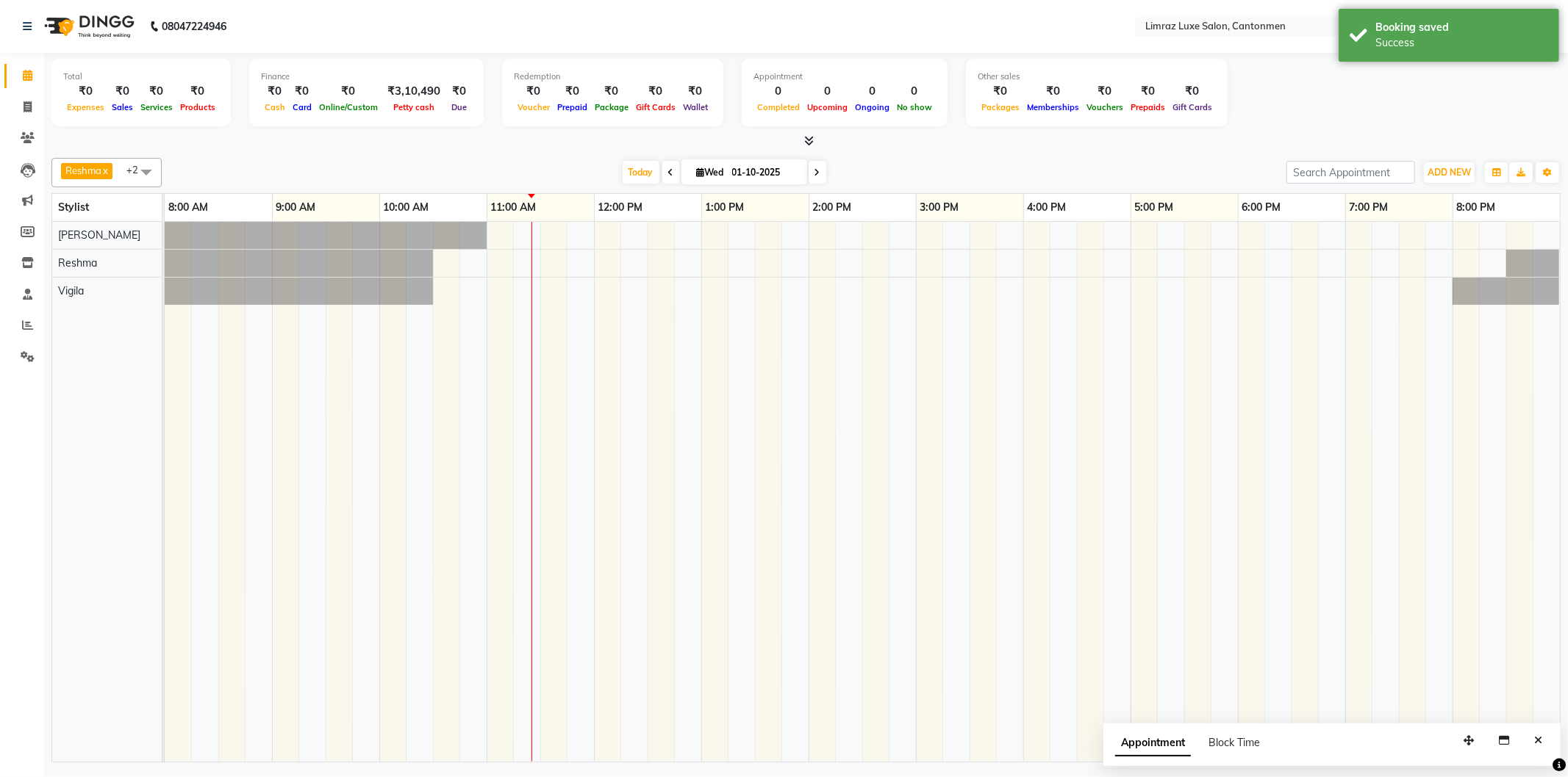
click at [147, 172] on span at bounding box center [147, 172] width 29 height 28
click at [126, 231] on li "[PERSON_NAME]" at bounding box center [107, 243] width 109 height 24
checkbox input "false"
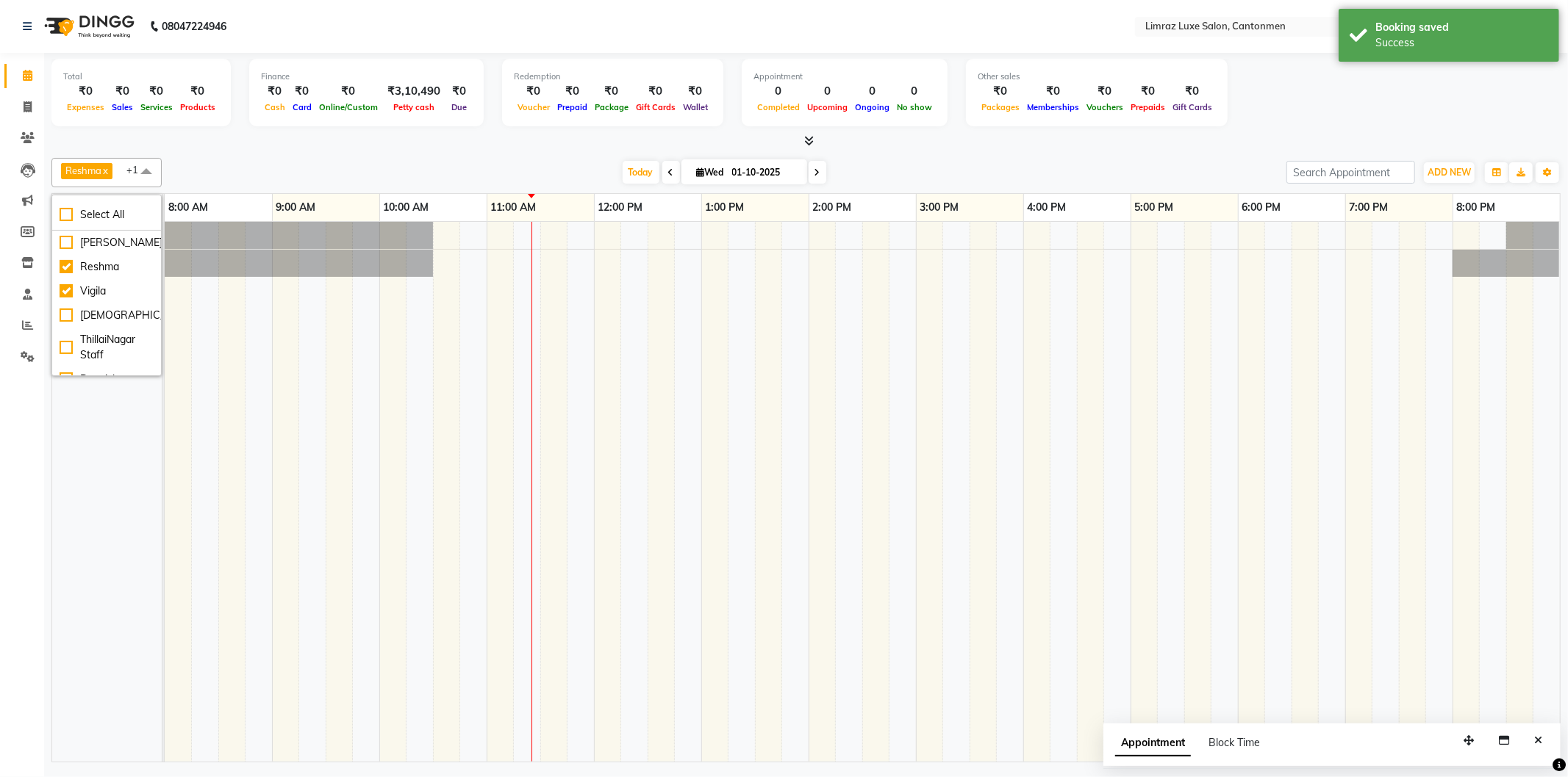
click at [336, 150] on div "Total ₹0 Expenses ₹0 Sales ₹0 Services ₹0 Products Finance ₹0 Cash ₹0 Card ₹0 O…" at bounding box center [805, 409] width 1523 height 713
